Goal: Information Seeking & Learning: Learn about a topic

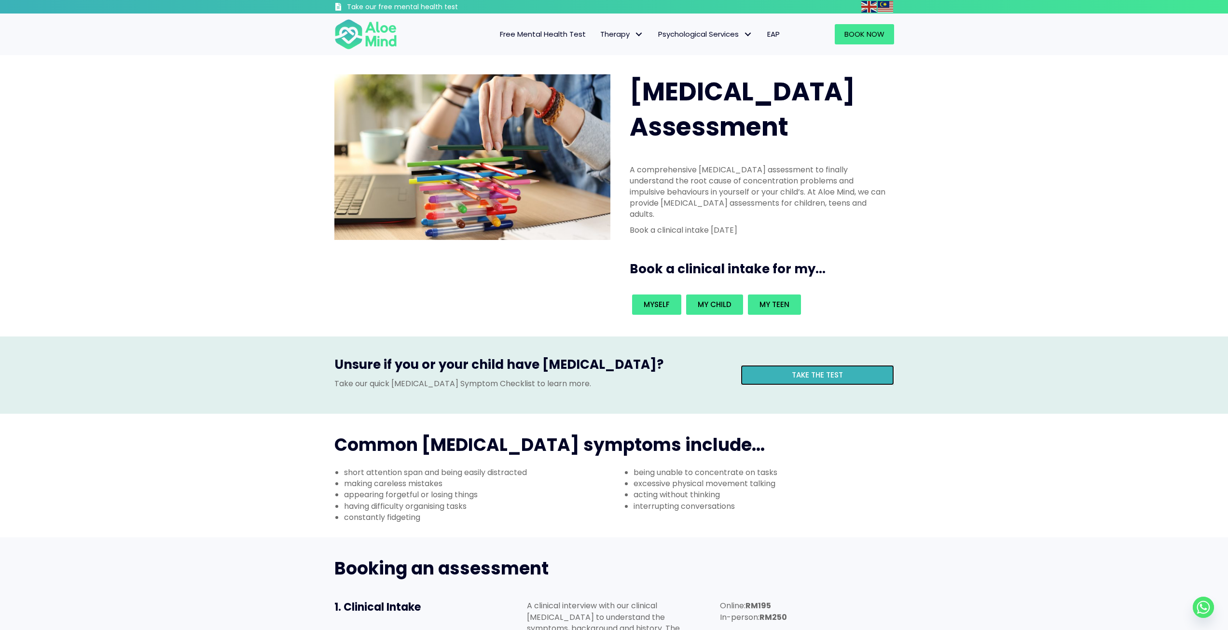
click at [789, 365] on link "Take the test" at bounding box center [817, 375] width 153 height 20
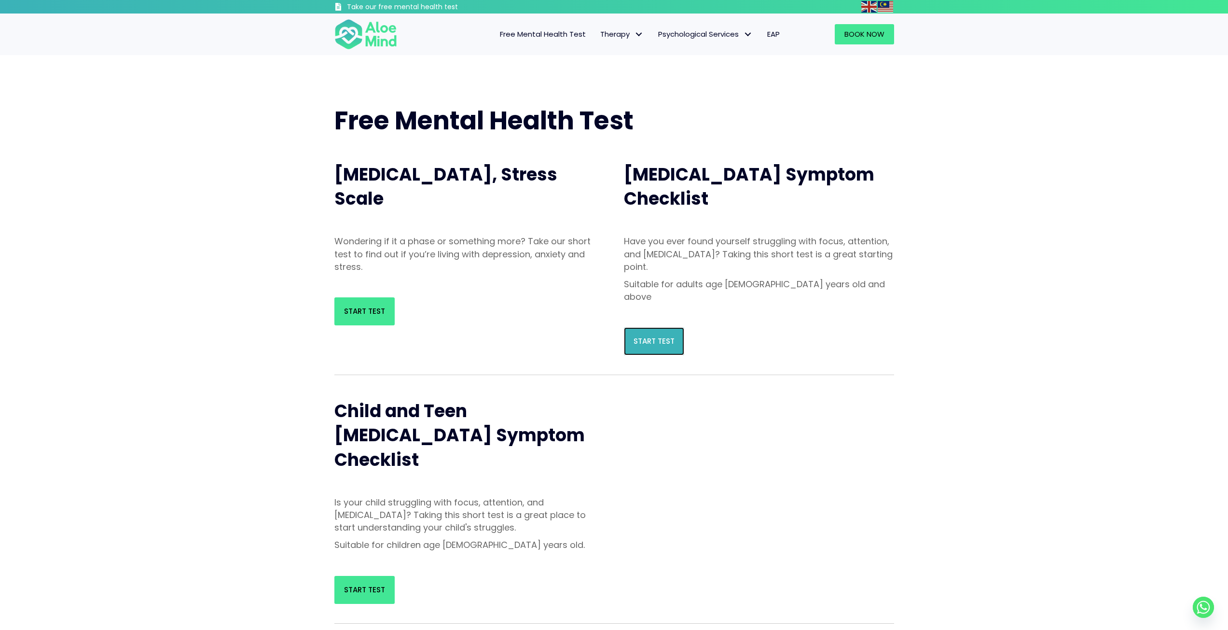
click at [651, 336] on span "Start Test" at bounding box center [654, 341] width 41 height 10
